Goal: Task Accomplishment & Management: Manage account settings

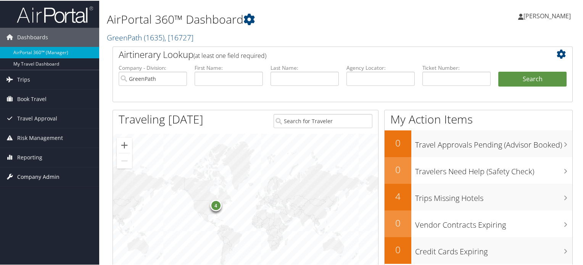
click at [39, 174] on span "Company Admin" at bounding box center [38, 176] width 42 height 19
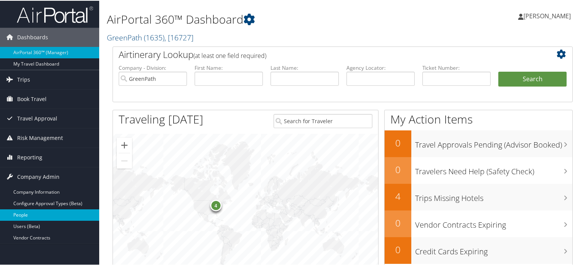
click at [22, 216] on link "People" at bounding box center [49, 214] width 99 height 11
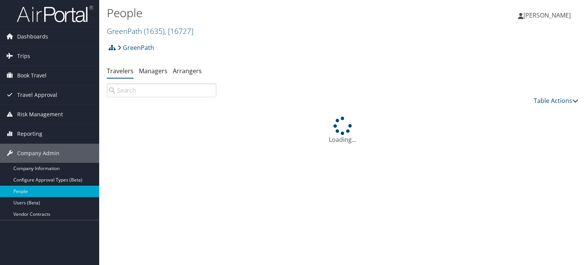
click at [139, 91] on input "search" at bounding box center [161, 90] width 109 height 14
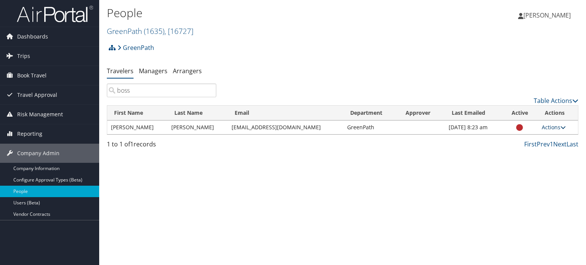
type input "boss"
click at [562, 129] on icon at bounding box center [562, 127] width 5 height 5
click at [440, 171] on div "People GreenPath ( 1635 ) , [ 16727 ] GreenPath GreenPath, [16727] Rebecca More…" at bounding box center [342, 132] width 486 height 265
